Goal: Use online tool/utility: Utilize a website feature to perform a specific function

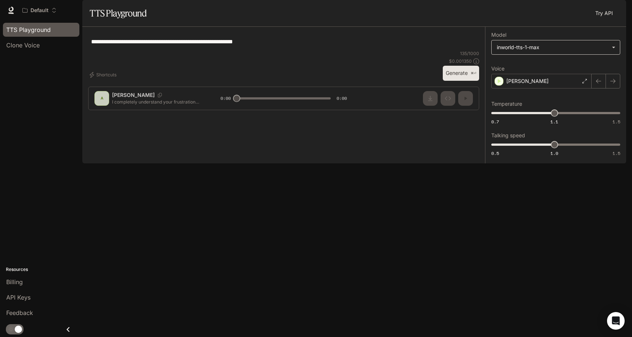
click at [535, 66] on body "**********" at bounding box center [316, 168] width 632 height 337
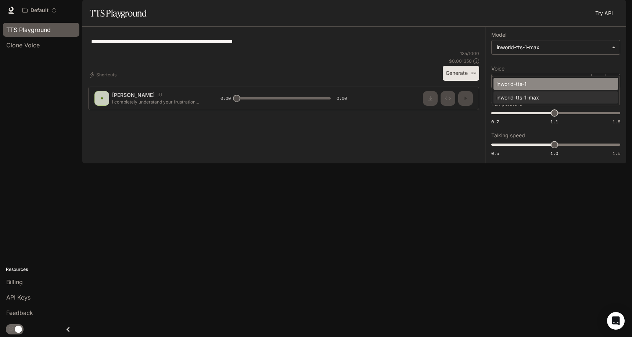
click at [552, 81] on div "inworld-tts-1" at bounding box center [554, 84] width 116 height 8
type input "**********"
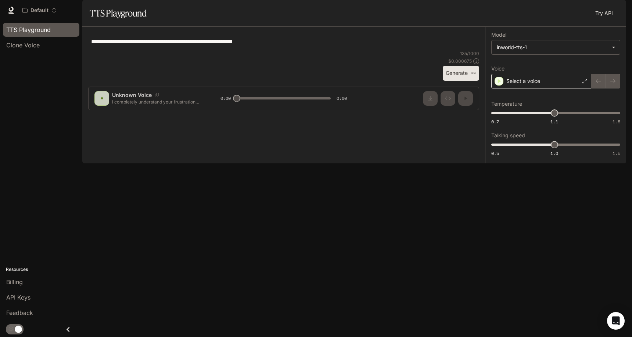
click at [567, 89] on div "Select a voice" at bounding box center [541, 81] width 100 height 15
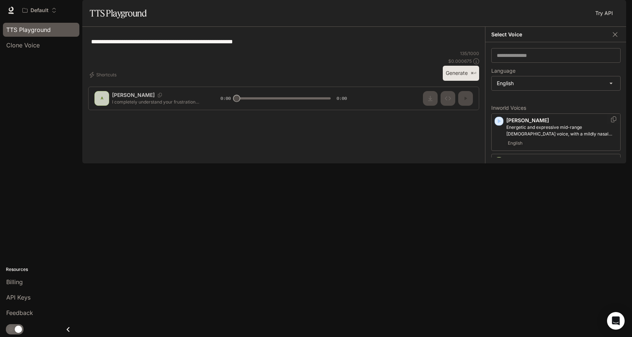
click at [503, 139] on div "[PERSON_NAME] and expressive mid-range [DEMOGRAPHIC_DATA] voice, with a mildly …" at bounding box center [555, 132] width 129 height 37
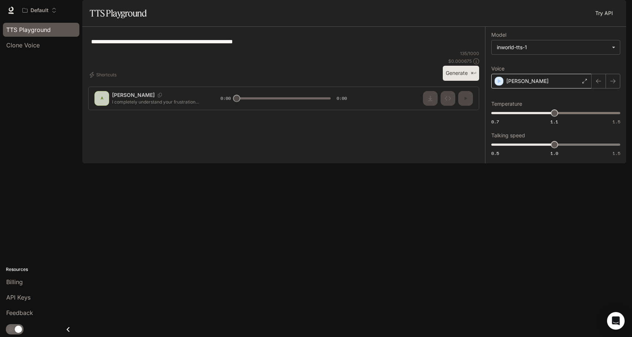
click at [582, 83] on icon at bounding box center [584, 81] width 4 height 4
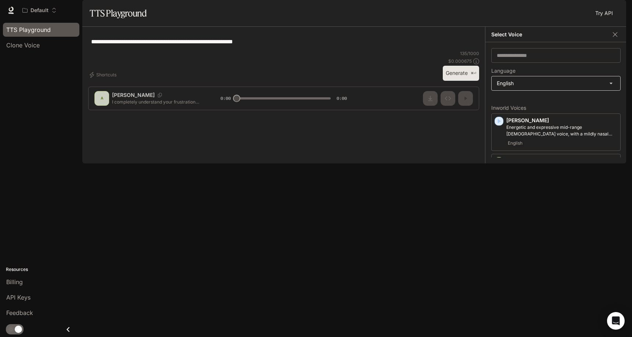
click at [531, 109] on body "**********" at bounding box center [316, 168] width 632 height 337
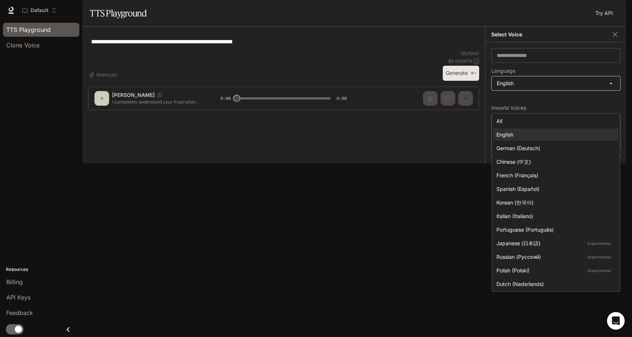
click at [531, 109] on div at bounding box center [316, 168] width 632 height 337
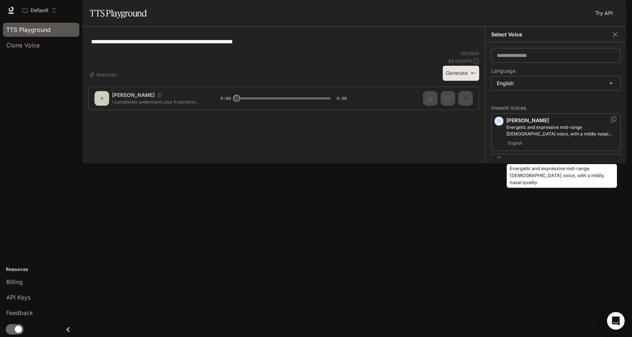
click at [518, 137] on p "Energetic and expressive mid-range [DEMOGRAPHIC_DATA] voice, with a mildly nasa…" at bounding box center [561, 130] width 111 height 13
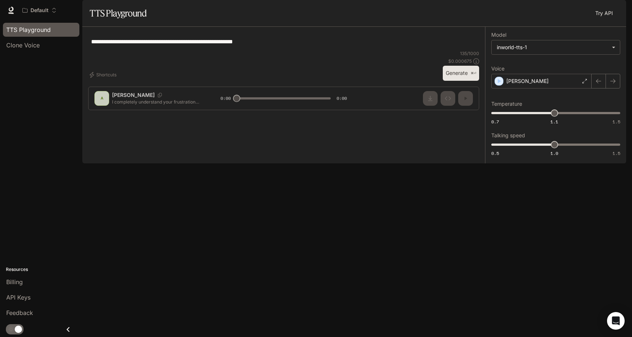
click at [450, 81] on button "Generate ⌘⏎" at bounding box center [461, 73] width 36 height 15
click at [562, 70] on body "**********" at bounding box center [316, 168] width 632 height 337
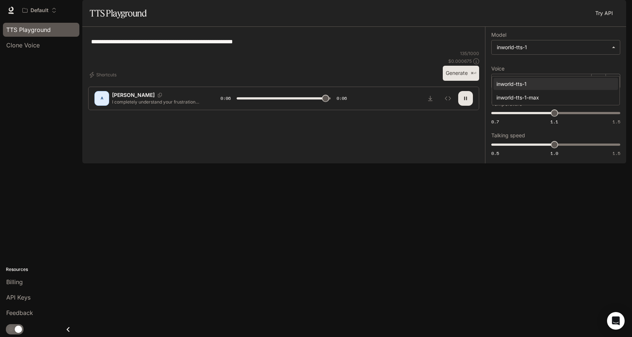
click at [545, 72] on div at bounding box center [316, 168] width 632 height 337
type input "*"
click at [539, 89] on div "[PERSON_NAME]" at bounding box center [541, 81] width 100 height 15
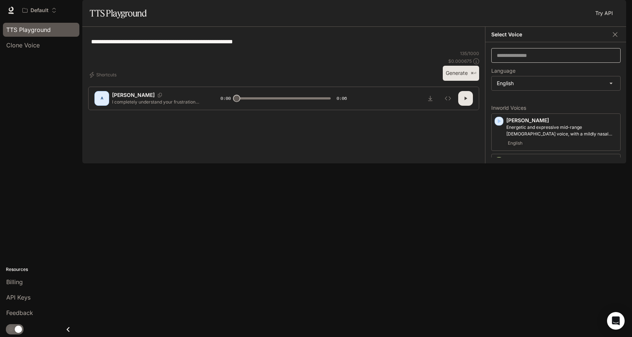
click at [540, 63] on div "​" at bounding box center [555, 55] width 129 height 15
type input "*"
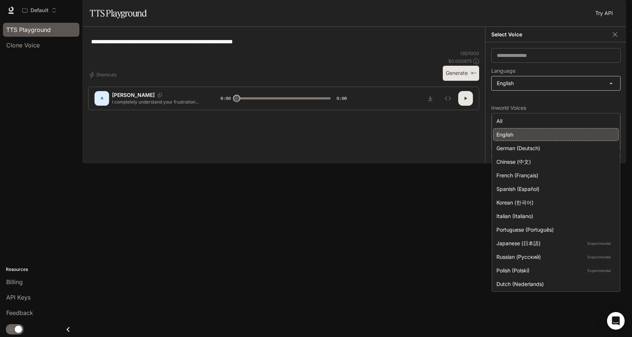
click at [530, 108] on body "**********" at bounding box center [316, 168] width 632 height 337
click at [567, 131] on div "English" at bounding box center [554, 135] width 116 height 8
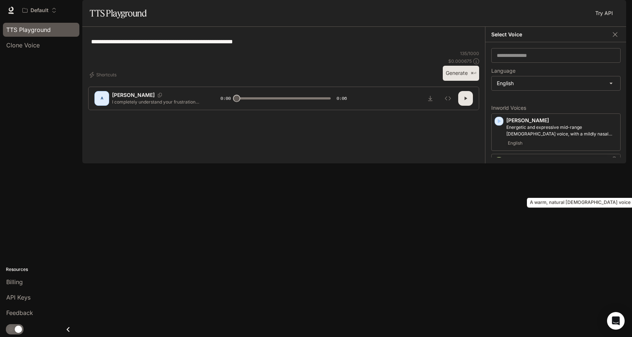
click at [524, 171] on p "A warm, natural [DEMOGRAPHIC_DATA] voice" at bounding box center [561, 168] width 111 height 7
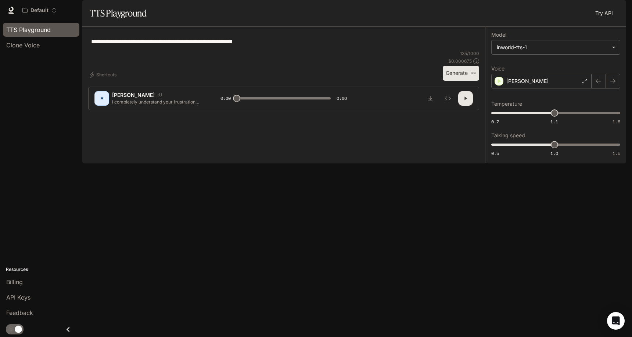
click at [462, 106] on button "button" at bounding box center [465, 98] width 15 height 15
click at [463, 81] on button "Generate ⌘⏎" at bounding box center [461, 73] width 36 height 15
click at [568, 89] on div "[PERSON_NAME]" at bounding box center [541, 81] width 100 height 15
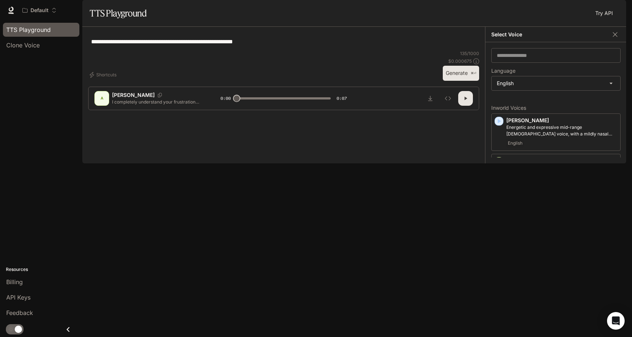
click at [537, 222] on div "English" at bounding box center [561, 217] width 111 height 9
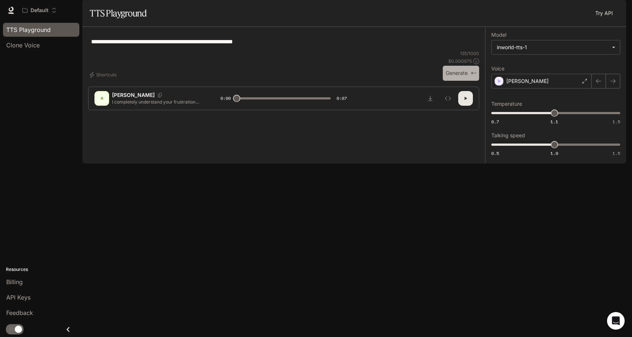
click at [447, 81] on button "Generate ⌘⏎" at bounding box center [461, 73] width 36 height 15
type input "*"
click at [547, 8] on span "Runtime" at bounding box center [546, 10] width 19 height 9
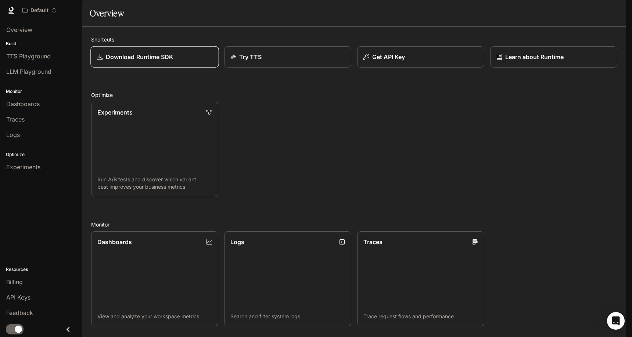
click at [163, 61] on p "Download Runtime SDK" at bounding box center [140, 57] width 68 height 9
